Goal: Navigation & Orientation: Find specific page/section

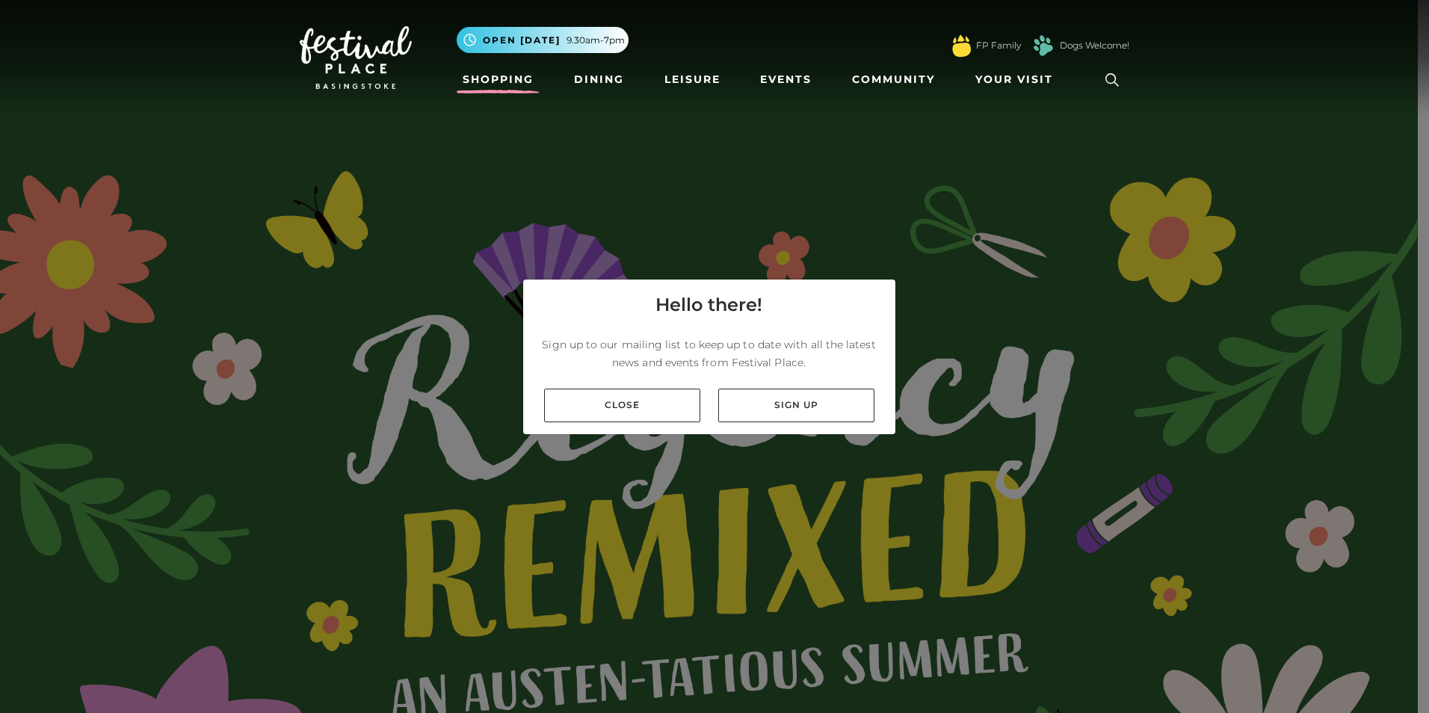
click at [501, 76] on link "Shopping" at bounding box center [498, 80] width 83 height 28
click at [667, 409] on link "Close" at bounding box center [622, 406] width 156 height 34
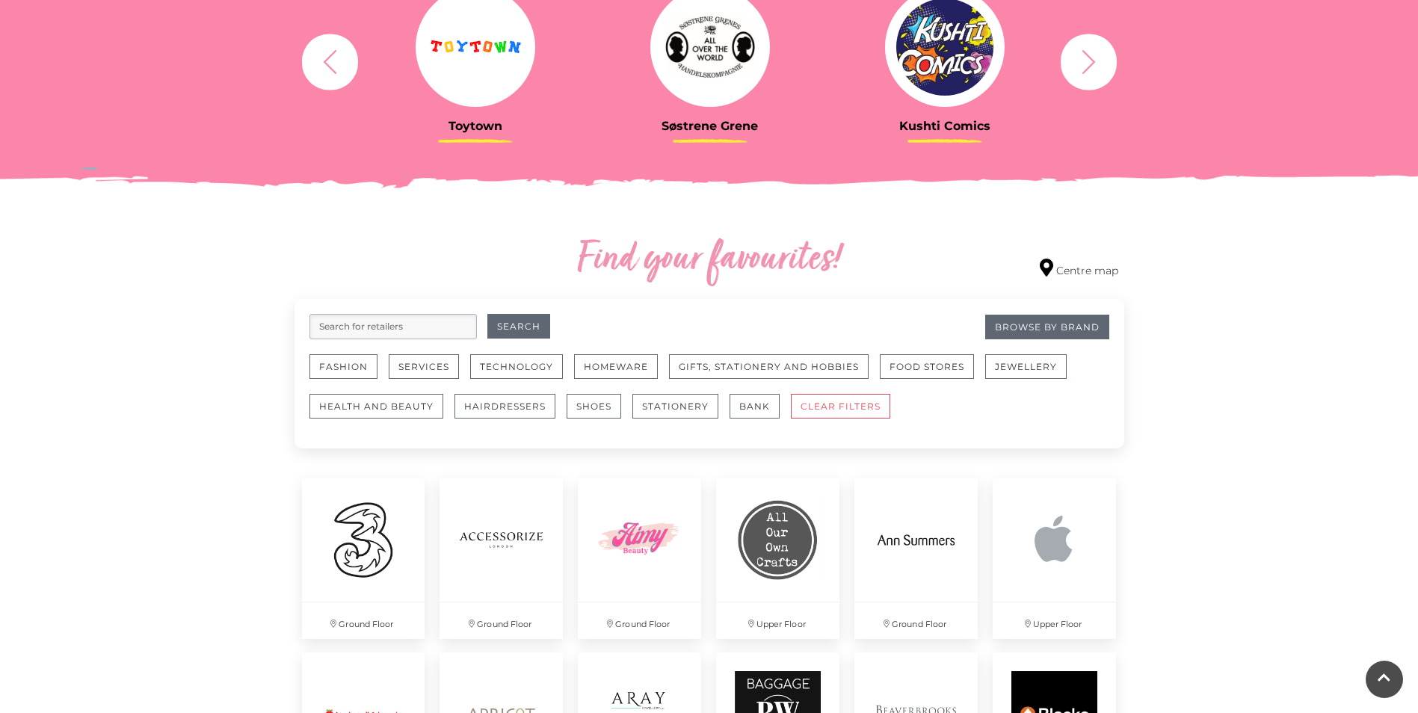
scroll to position [673, 0]
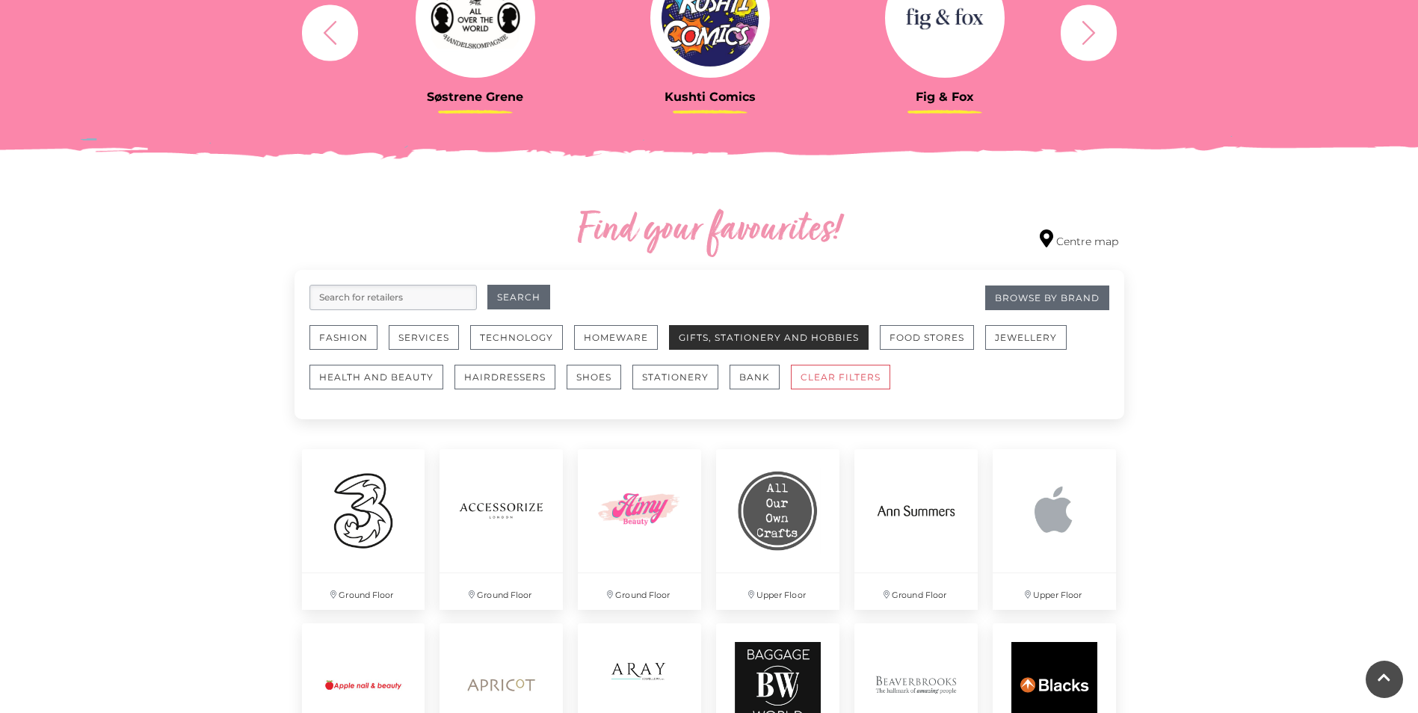
click at [814, 336] on button "Gifts, Stationery and Hobbies" at bounding box center [769, 337] width 200 height 25
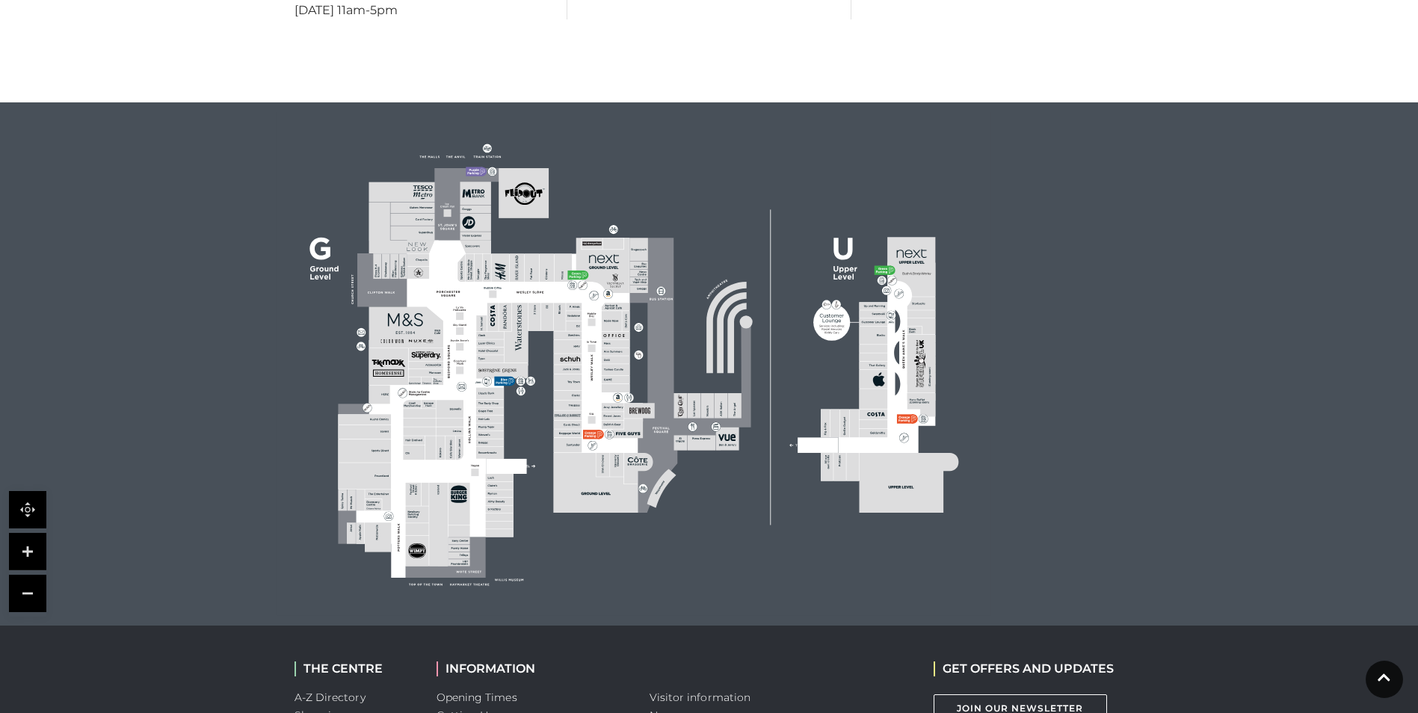
scroll to position [971, 0]
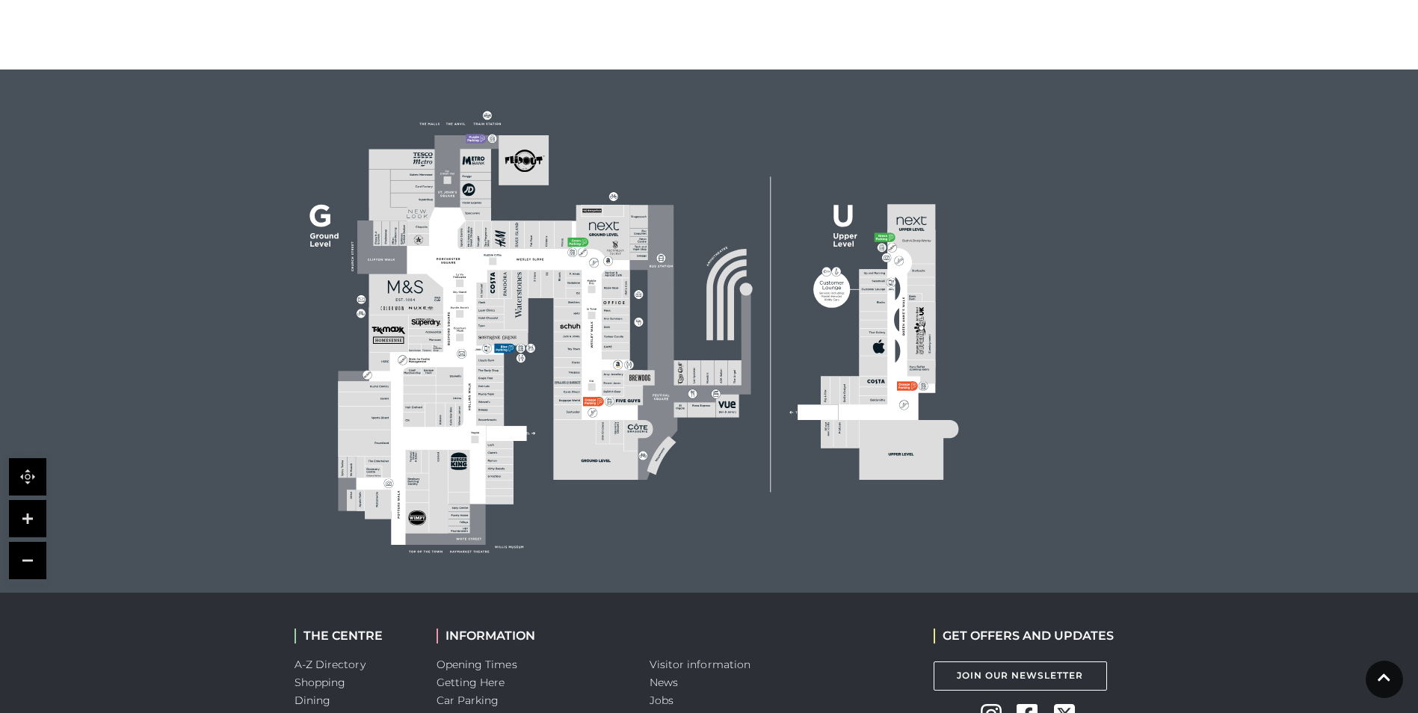
drag, startPoint x: 448, startPoint y: 345, endPoint x: 412, endPoint y: 347, distance: 35.9
click at [412, 347] on g at bounding box center [648, 334] width 620 height 398
click at [26, 500] on link at bounding box center [27, 518] width 37 height 37
click at [28, 500] on link at bounding box center [27, 518] width 37 height 37
click at [37, 500] on link at bounding box center [27, 518] width 37 height 37
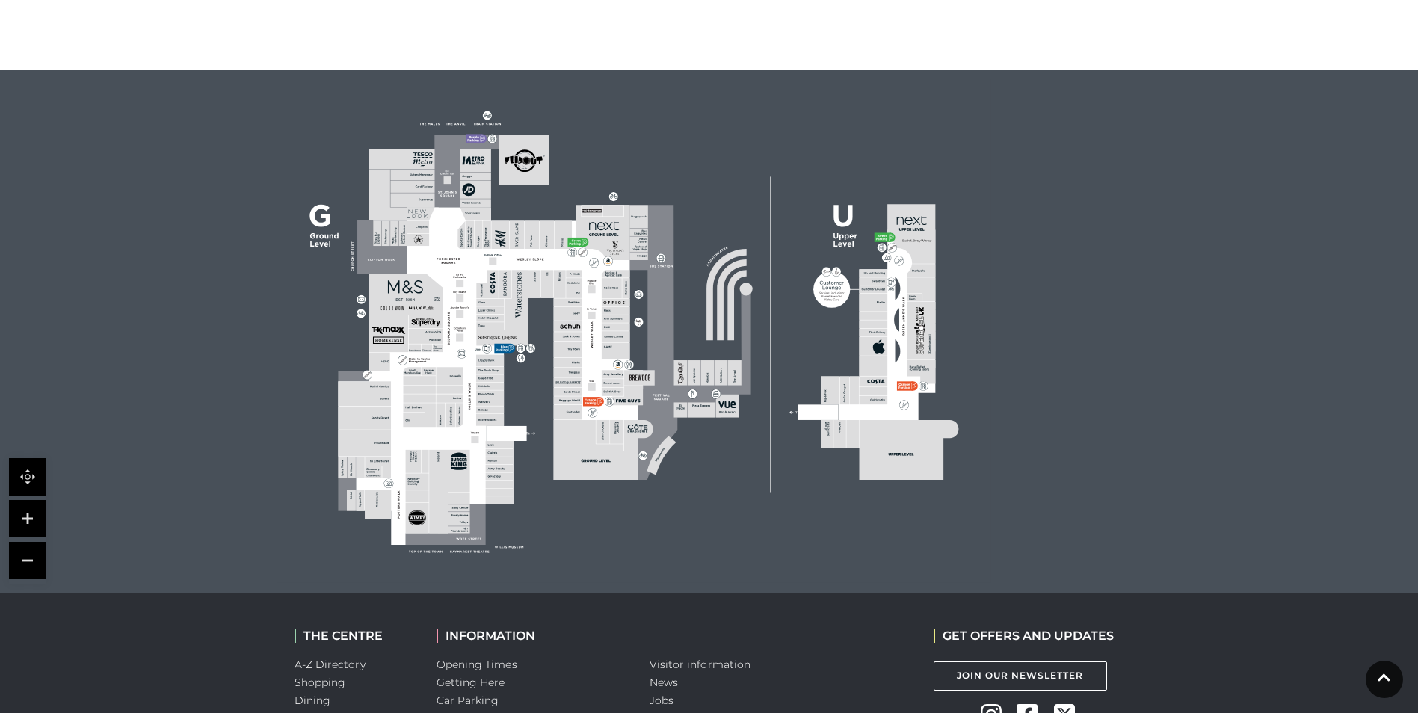
click at [37, 500] on link at bounding box center [27, 518] width 37 height 37
click at [41, 458] on link at bounding box center [27, 476] width 37 height 37
drag, startPoint x: 25, startPoint y: 436, endPoint x: 527, endPoint y: 303, distance: 518.8
click at [275, 440] on div at bounding box center [709, 330] width 1418 height 523
drag, startPoint x: 514, startPoint y: 292, endPoint x: 527, endPoint y: 218, distance: 75.1
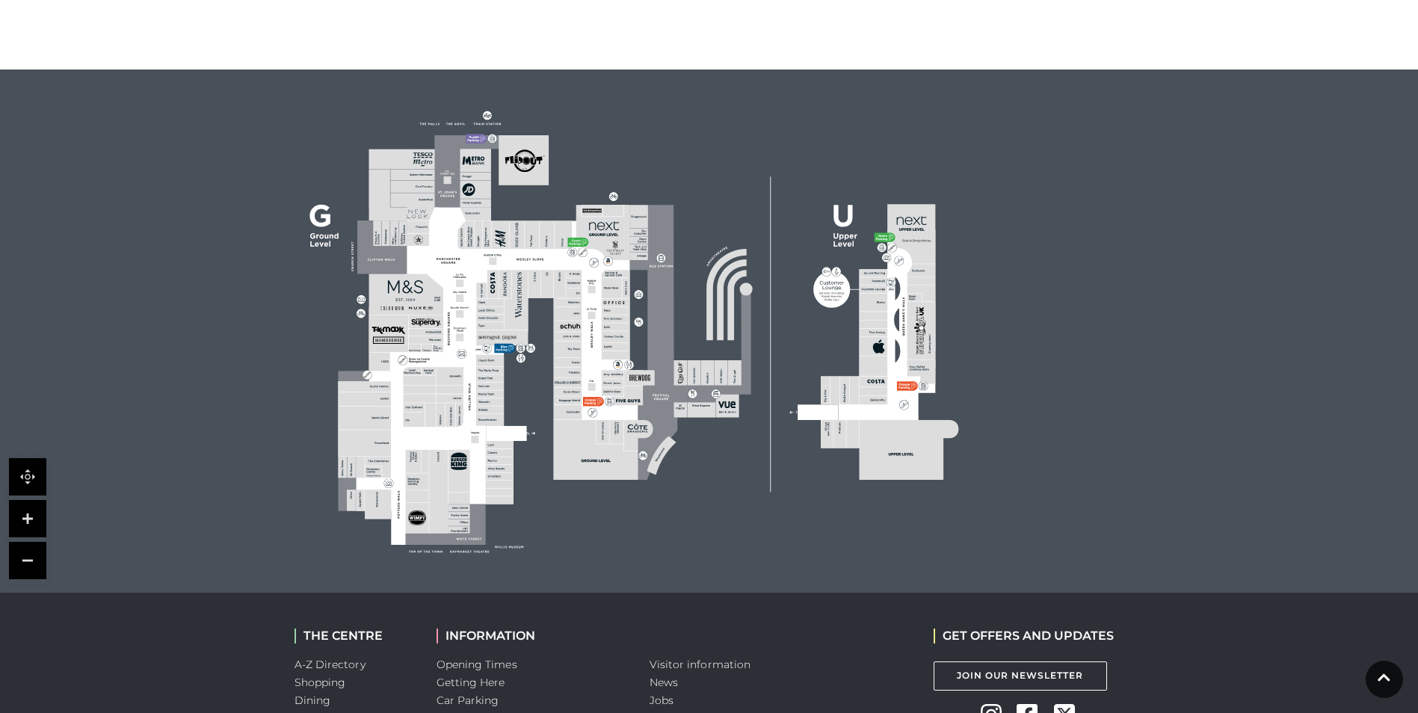
click at [513, 292] on icon at bounding box center [634, 331] width 910 height 504
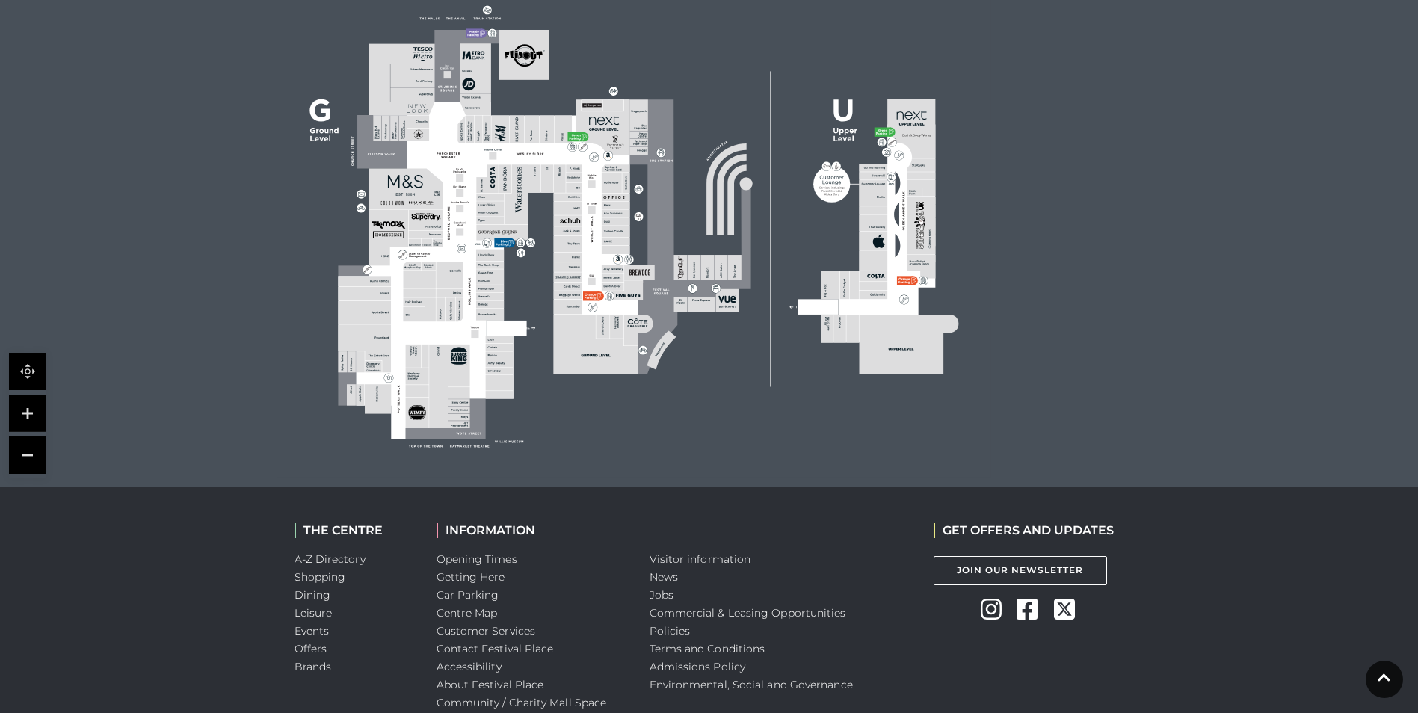
scroll to position [1046, 0]
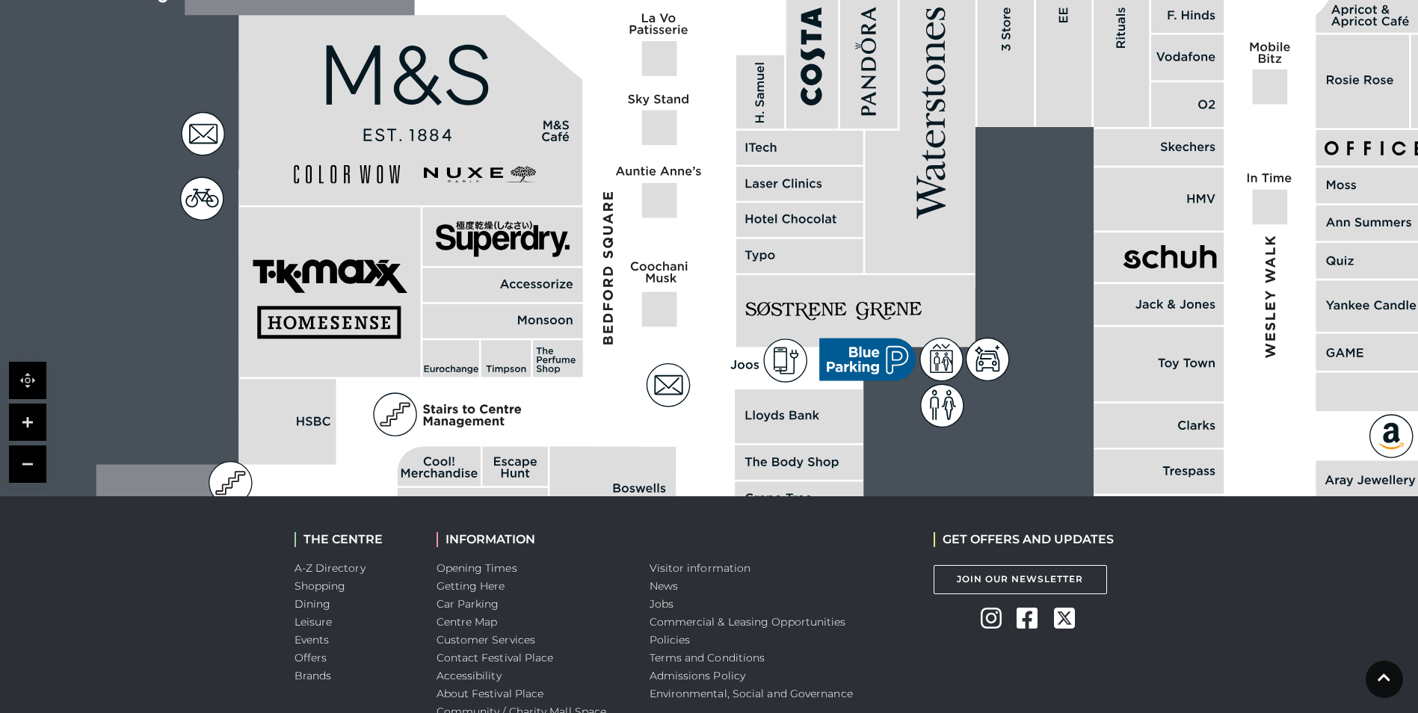
scroll to position [1033, 0]
